Goal: Information Seeking & Learning: Learn about a topic

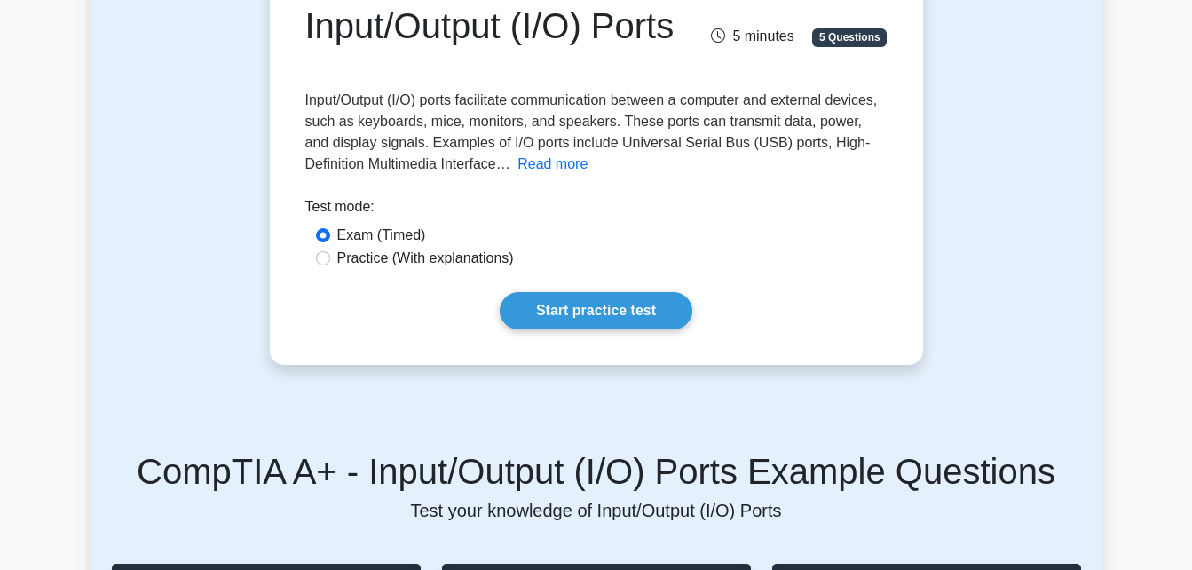
scroll to position [209, 0]
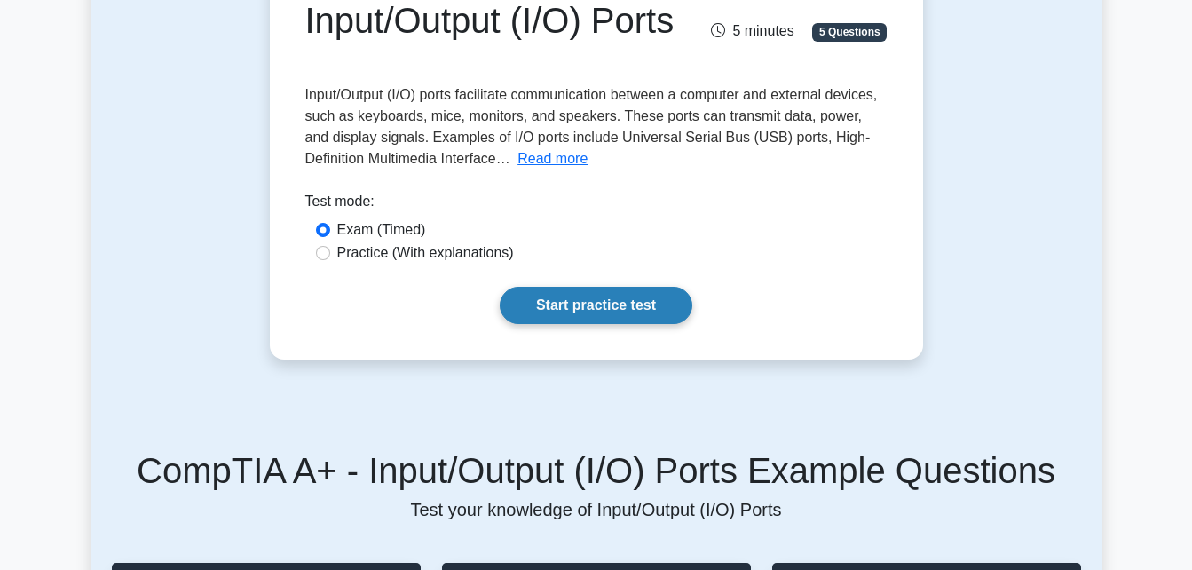
click at [543, 324] on link "Start practice test" at bounding box center [596, 305] width 193 height 37
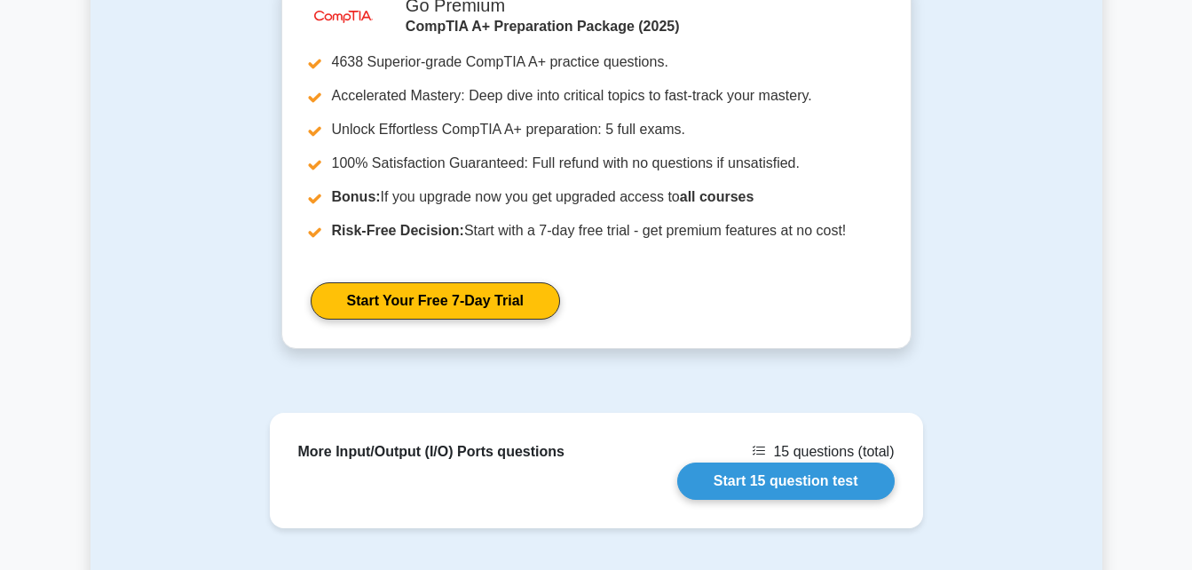
scroll to position [1336, 0]
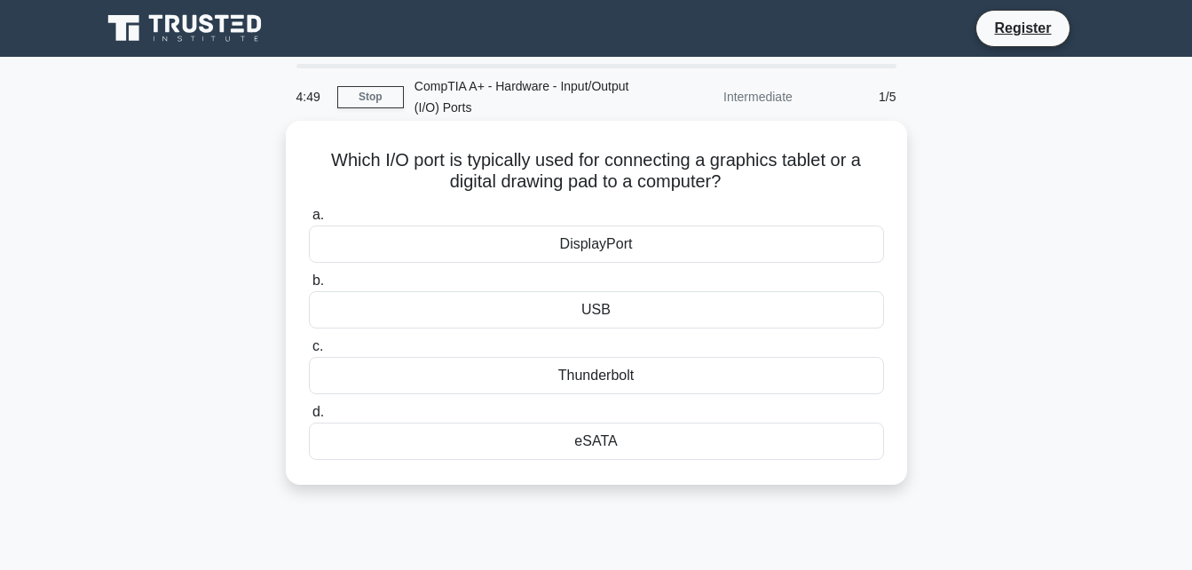
click at [538, 324] on div "USB" at bounding box center [596, 309] width 575 height 37
click at [309, 287] on input "b. USB" at bounding box center [309, 281] width 0 height 12
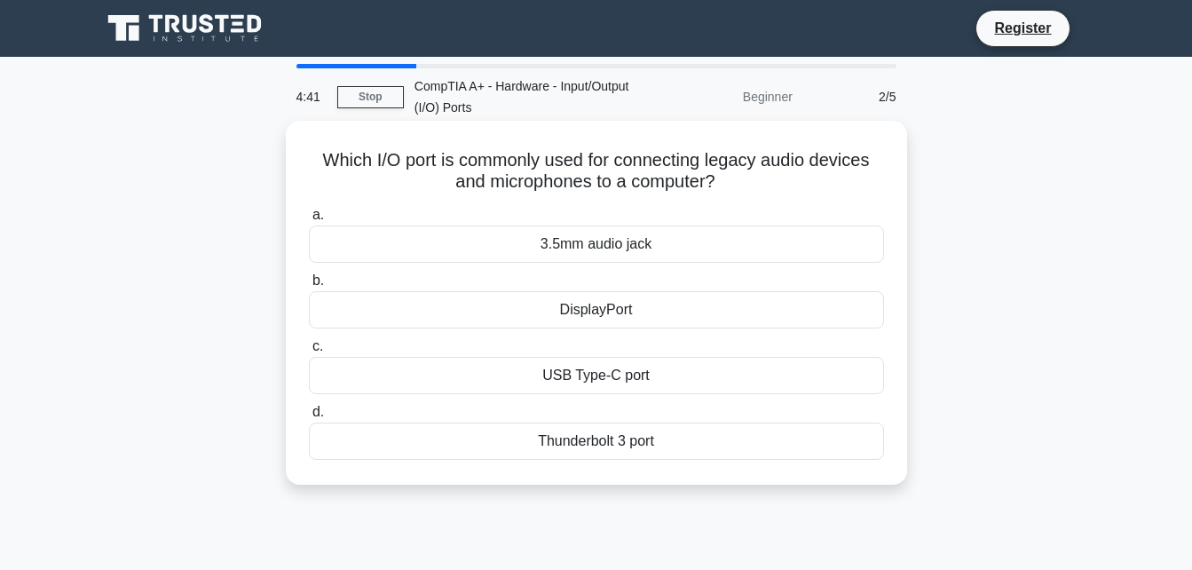
click at [550, 251] on div "3.5mm audio jack" at bounding box center [596, 243] width 575 height 37
click at [309, 221] on input "a. 3.5mm audio jack" at bounding box center [309, 215] width 0 height 12
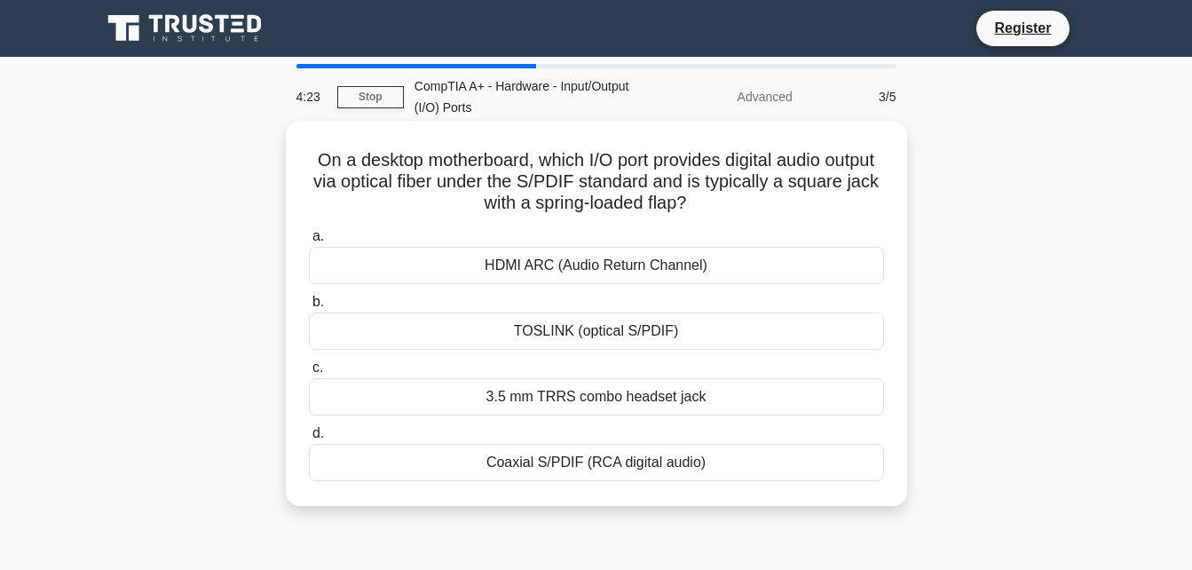
click at [531, 465] on div "Coaxial S/PDIF (RCA digital audio)" at bounding box center [596, 462] width 575 height 37
click at [309, 439] on input "d. Coaxial S/PDIF (RCA digital audio)" at bounding box center [309, 434] width 0 height 12
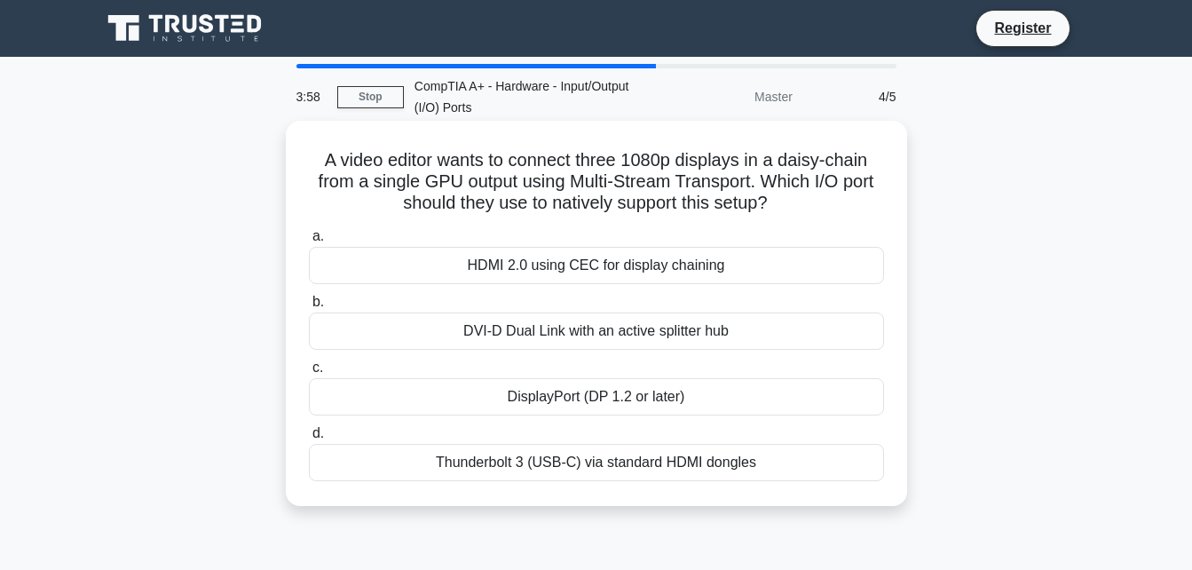
click at [596, 261] on div "HDMI 2.0 using CEC for display chaining" at bounding box center [596, 265] width 575 height 37
click at [309, 242] on input "a. HDMI 2.0 using CEC for display chaining" at bounding box center [309, 237] width 0 height 12
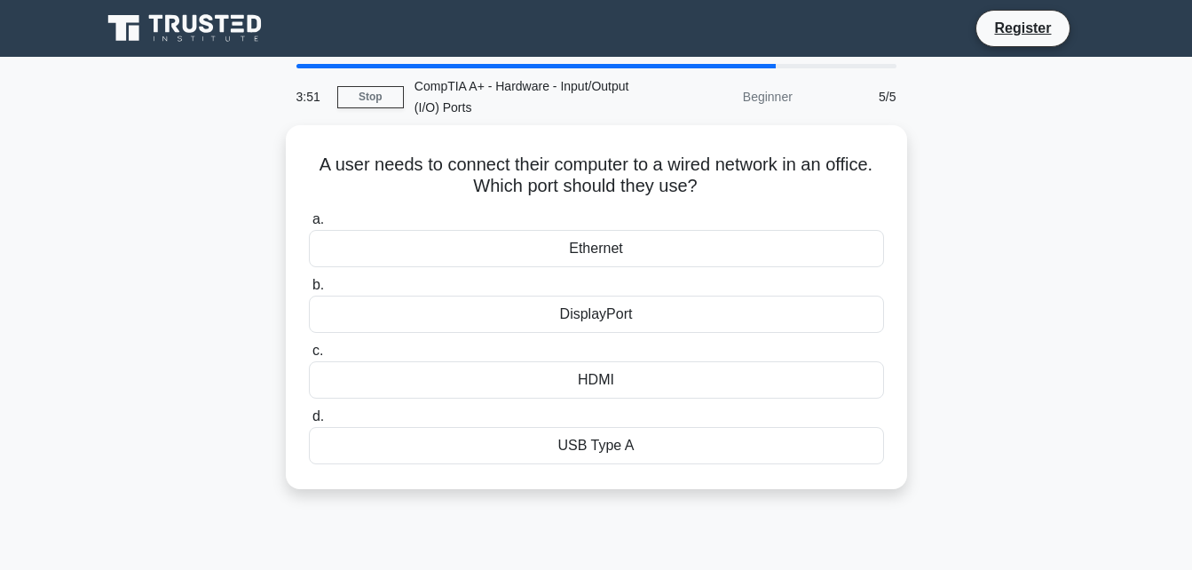
click at [596, 261] on div "Ethernet" at bounding box center [596, 248] width 575 height 37
click at [309, 225] on input "a. Ethernet" at bounding box center [309, 220] width 0 height 12
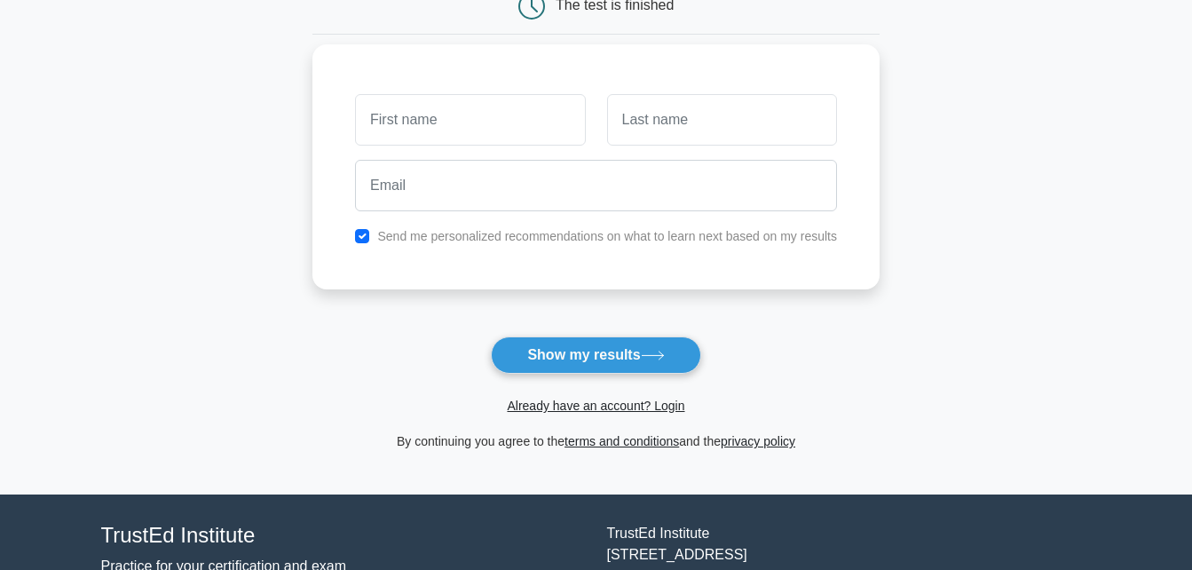
scroll to position [202, 0]
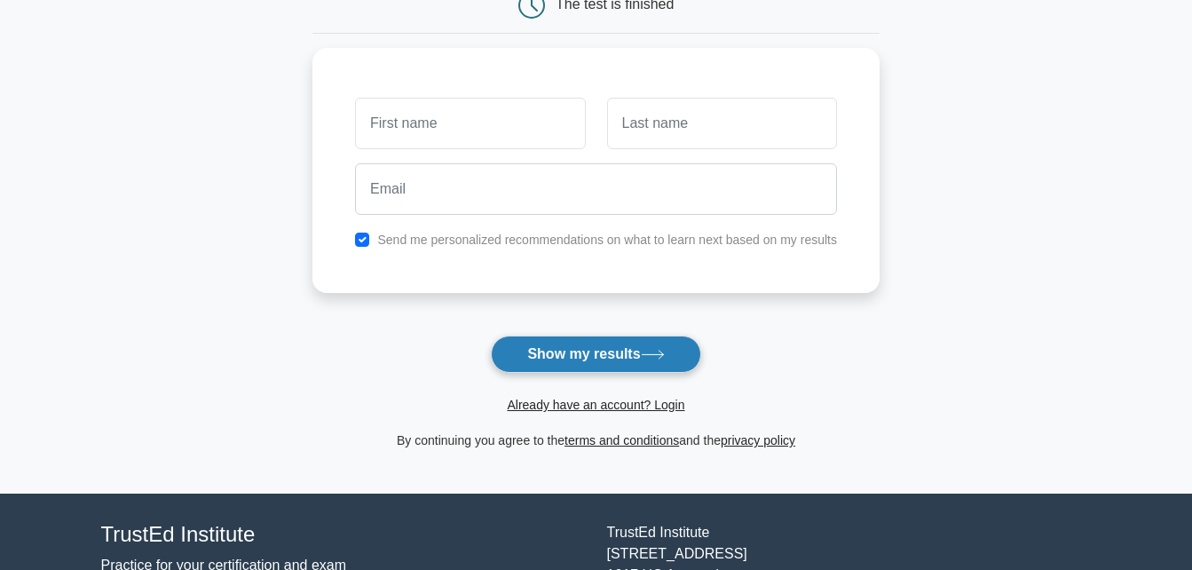
click at [652, 347] on button "Show my results" at bounding box center [595, 353] width 209 height 37
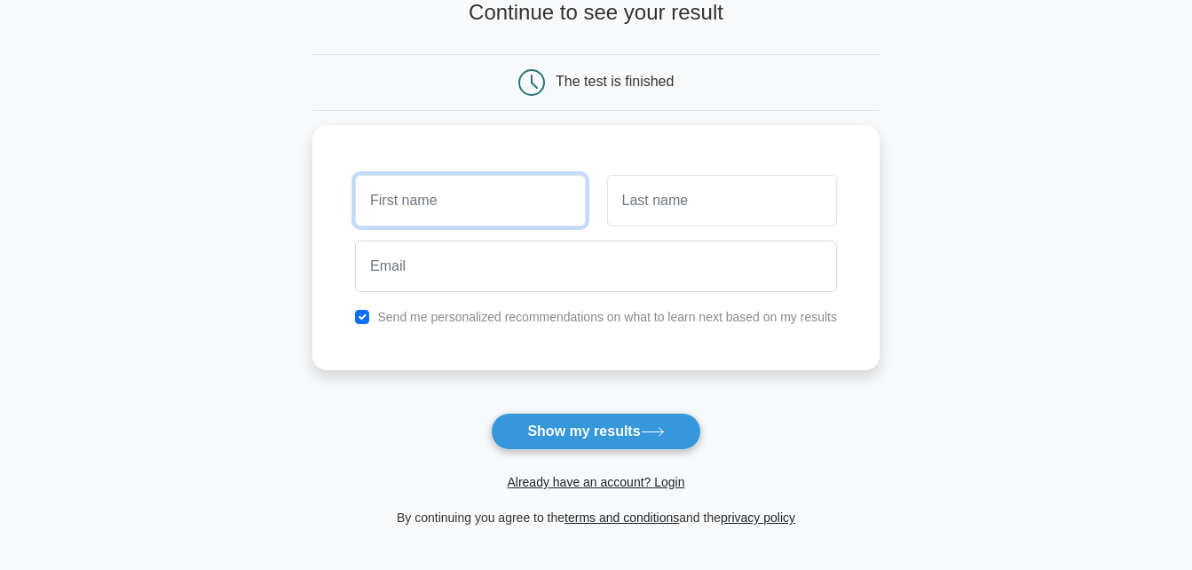
scroll to position [124, 0]
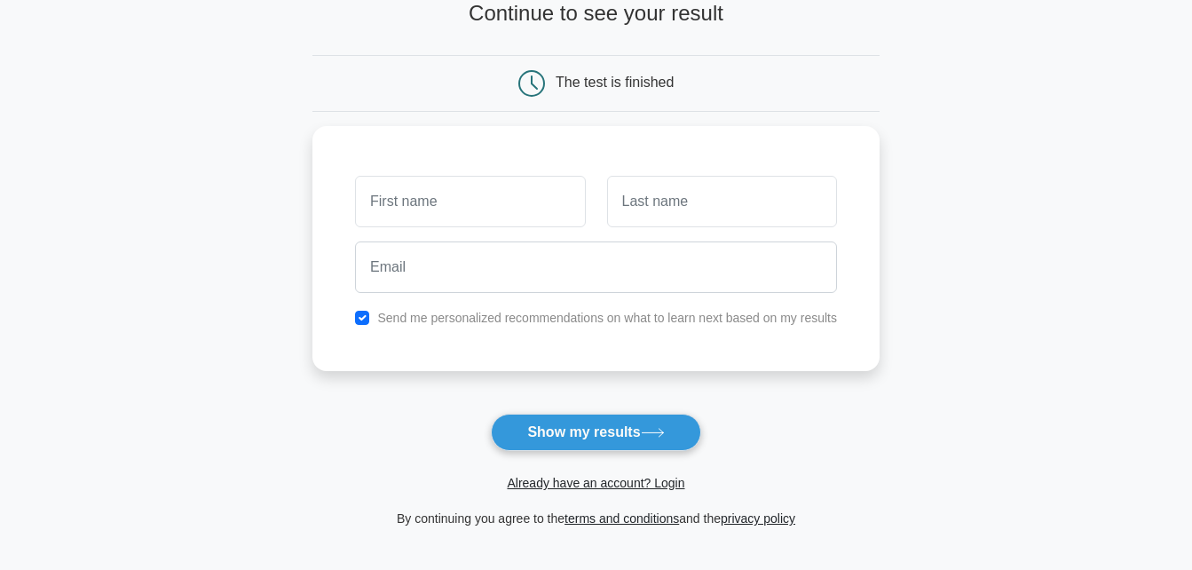
click at [1020, 270] on main "Wait, there is more! Continue to see your result The test is finished and the" at bounding box center [596, 252] width 1192 height 639
